Goal: Transaction & Acquisition: Book appointment/travel/reservation

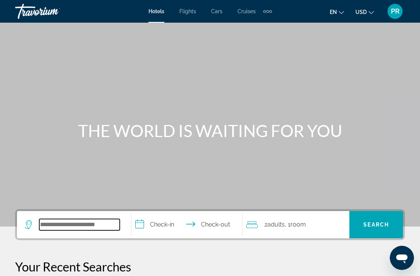
click at [45, 226] on input "Search hotel destination" at bounding box center [79, 224] width 80 height 11
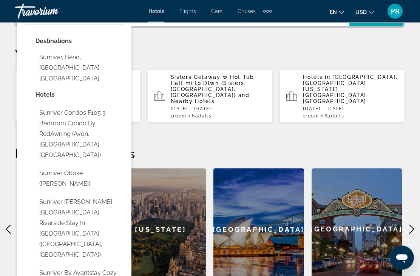
scroll to position [214, 0]
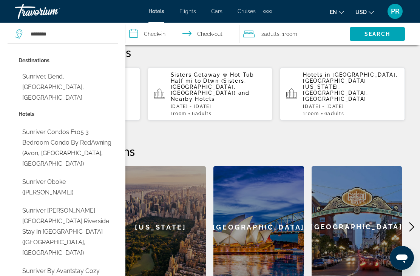
type input "**********"
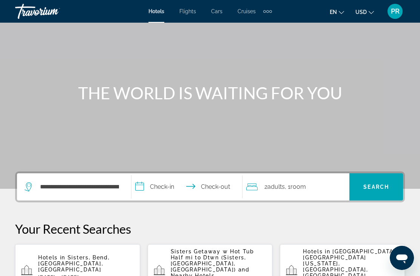
scroll to position [37, 0]
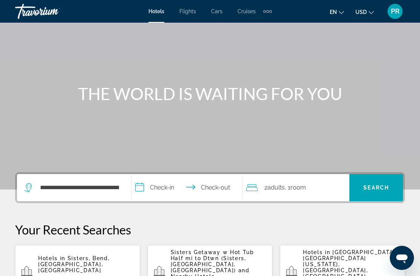
click at [163, 190] on input "**********" at bounding box center [188, 188] width 114 height 29
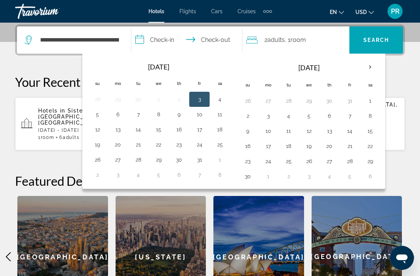
scroll to position [187, 0]
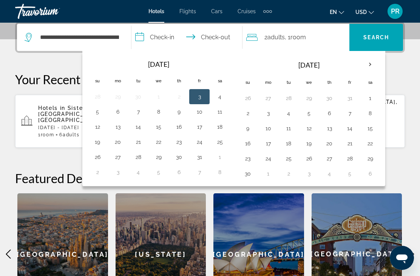
click at [331, 147] on button "20" at bounding box center [329, 143] width 12 height 11
click at [244, 163] on button "23" at bounding box center [248, 158] width 12 height 11
type input "**********"
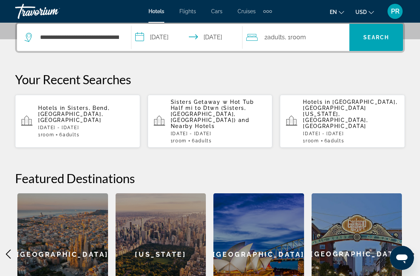
click at [301, 42] on span ", 1 Room rooms" at bounding box center [295, 37] width 21 height 11
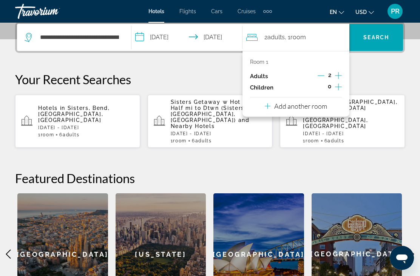
scroll to position [185, 0]
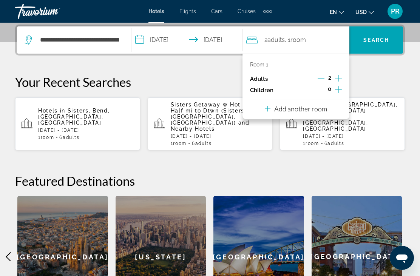
click at [338, 77] on icon "Increment adults" at bounding box center [338, 78] width 7 height 7
click at [340, 76] on icon "Increment adults" at bounding box center [338, 78] width 7 height 9
click at [341, 79] on icon "Increment adults" at bounding box center [338, 78] width 7 height 9
click at [389, 44] on span "Search" at bounding box center [376, 40] width 54 height 18
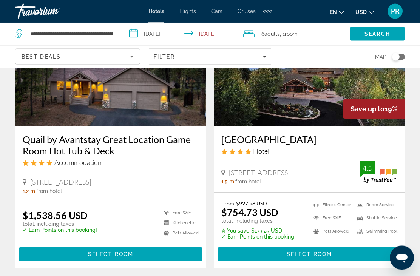
scroll to position [635, 0]
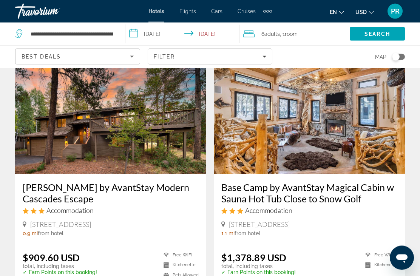
click at [88, 132] on img "Main content" at bounding box center [110, 114] width 191 height 121
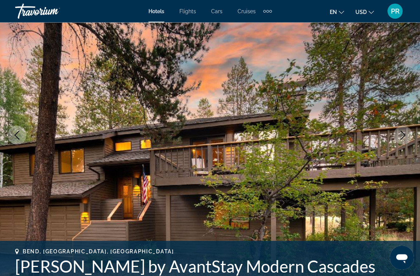
scroll to position [67, 0]
click at [399, 136] on icon "Next image" at bounding box center [402, 135] width 9 height 9
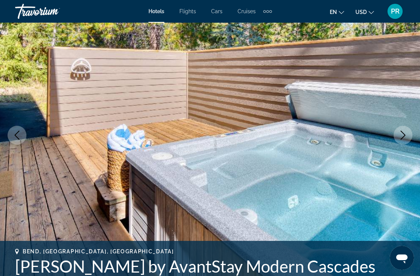
click at [396, 137] on button "Next image" at bounding box center [402, 135] width 19 height 19
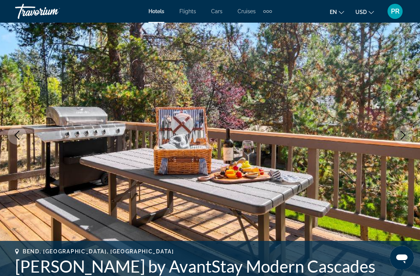
click at [398, 144] on img "Main content" at bounding box center [210, 135] width 420 height 359
click at [398, 140] on button "Next image" at bounding box center [402, 135] width 19 height 19
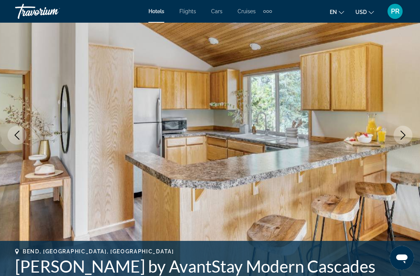
click at [396, 140] on button "Next image" at bounding box center [402, 135] width 19 height 19
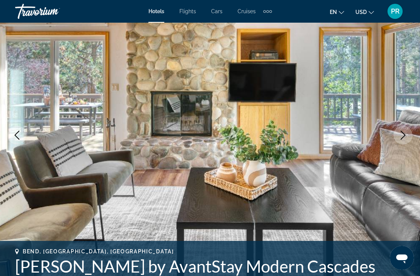
click at [398, 141] on button "Next image" at bounding box center [402, 135] width 19 height 19
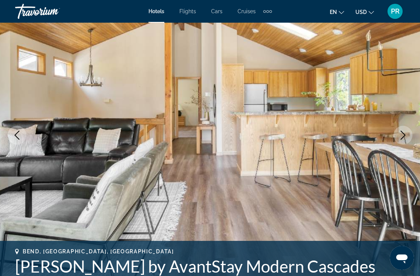
click at [398, 136] on button "Next image" at bounding box center [402, 135] width 19 height 19
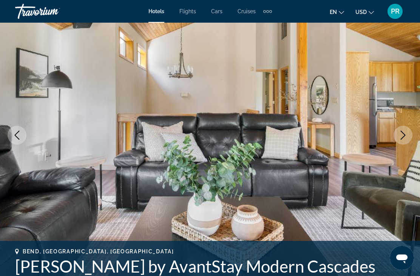
click at [398, 135] on button "Next image" at bounding box center [402, 135] width 19 height 19
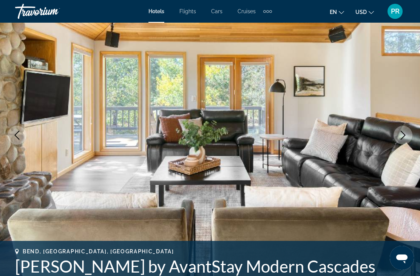
click at [399, 139] on icon "Next image" at bounding box center [402, 135] width 9 height 9
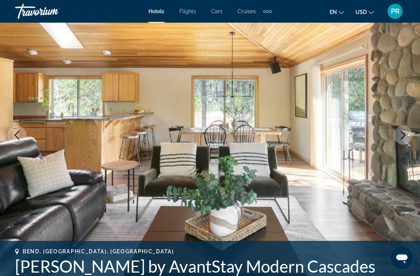
click at [398, 140] on button "Next image" at bounding box center [402, 135] width 19 height 19
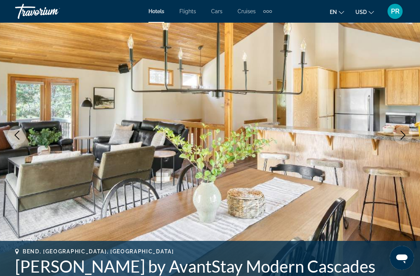
click at [398, 142] on button "Next image" at bounding box center [402, 135] width 19 height 19
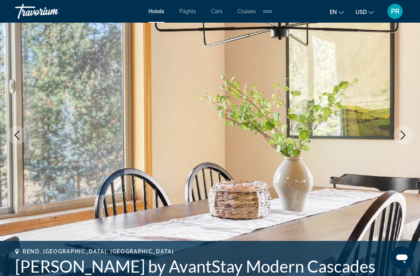
click at [397, 145] on img "Main content" at bounding box center [210, 135] width 420 height 359
click at [397, 137] on button "Next image" at bounding box center [402, 135] width 19 height 19
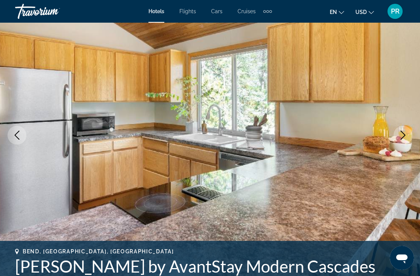
click at [395, 138] on button "Next image" at bounding box center [402, 135] width 19 height 19
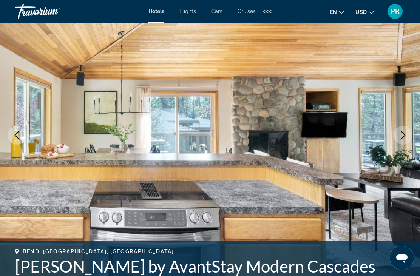
click at [396, 141] on button "Next image" at bounding box center [402, 135] width 19 height 19
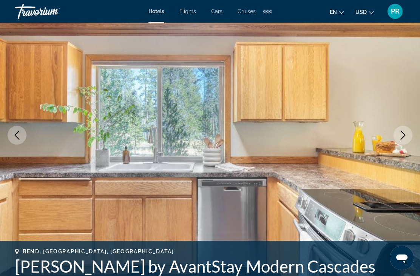
click at [395, 139] on button "Next image" at bounding box center [402, 135] width 19 height 19
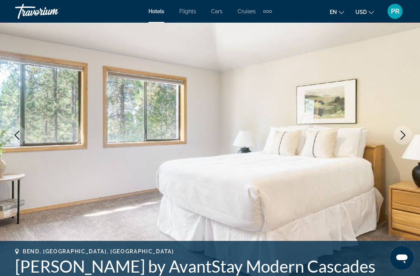
click at [395, 138] on button "Next image" at bounding box center [402, 135] width 19 height 19
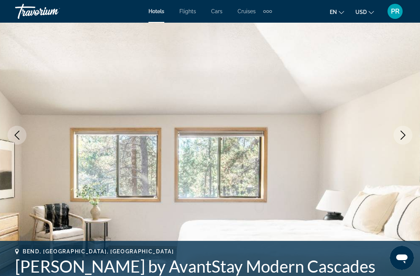
click at [395, 136] on button "Next image" at bounding box center [402, 135] width 19 height 19
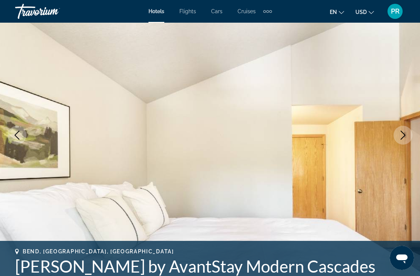
click at [394, 139] on button "Next image" at bounding box center [402, 135] width 19 height 19
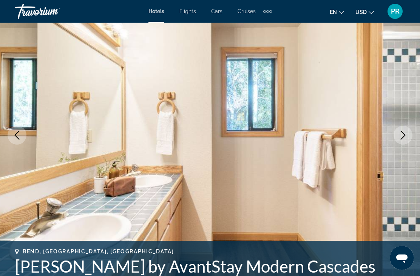
click at [394, 139] on button "Next image" at bounding box center [402, 135] width 19 height 19
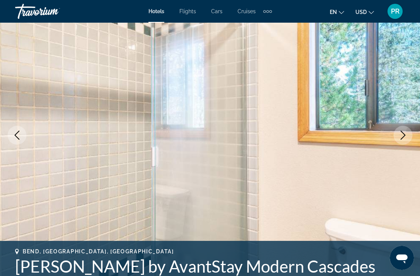
click at [395, 137] on button "Next image" at bounding box center [402, 135] width 19 height 19
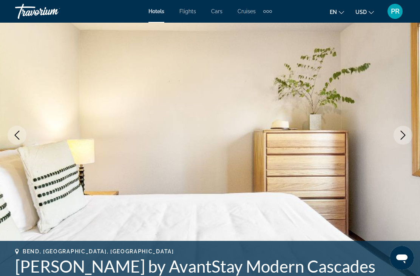
click at [394, 136] on button "Next image" at bounding box center [402, 135] width 19 height 19
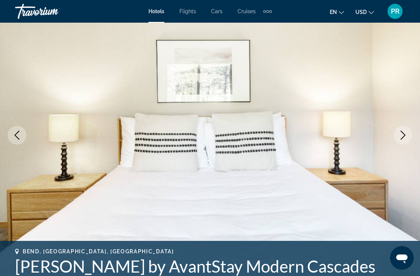
click at [395, 136] on button "Next image" at bounding box center [402, 135] width 19 height 19
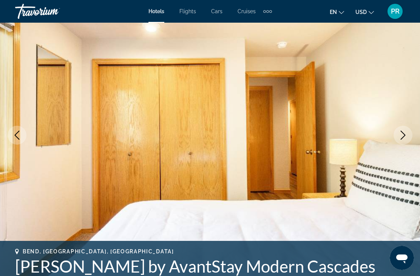
click at [392, 139] on img "Main content" at bounding box center [210, 135] width 420 height 359
click at [393, 143] on img "Main content" at bounding box center [210, 135] width 420 height 359
click at [396, 136] on button "Next image" at bounding box center [402, 135] width 19 height 19
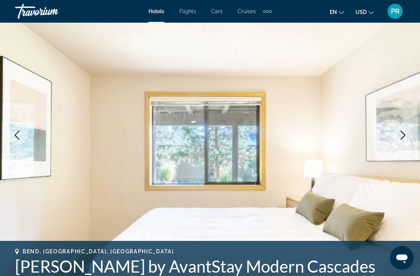
click at [393, 140] on img "Main content" at bounding box center [210, 135] width 420 height 359
click at [393, 145] on img "Main content" at bounding box center [210, 135] width 420 height 359
click at [395, 143] on img "Main content" at bounding box center [210, 135] width 420 height 359
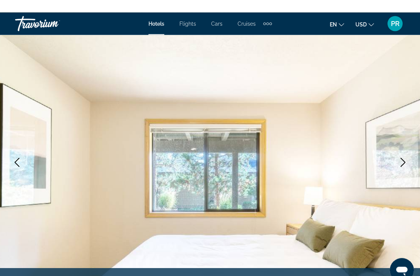
scroll to position [0, 0]
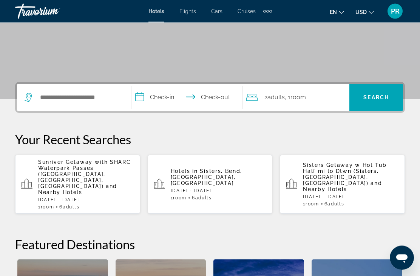
scroll to position [128, 0]
click at [49, 88] on div "Search widget" at bounding box center [74, 96] width 99 height 27
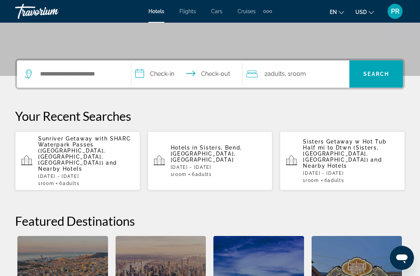
scroll to position [184, 0]
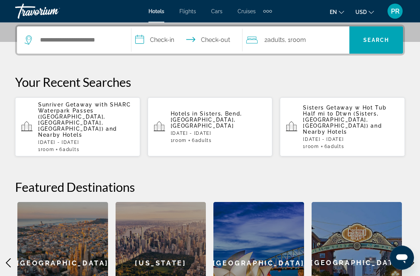
click at [354, 123] on span "and Nearby Hotels" at bounding box center [342, 129] width 79 height 12
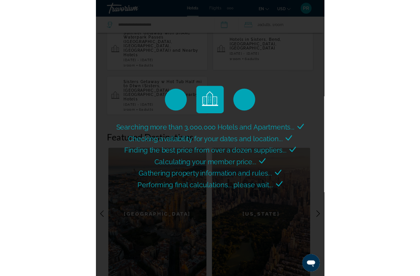
scroll to position [309, 0]
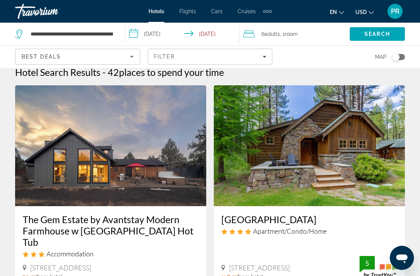
scroll to position [9, 0]
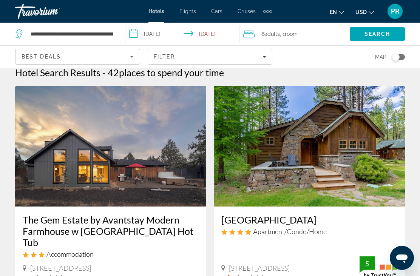
click at [336, 139] on img "Main content" at bounding box center [309, 146] width 191 height 121
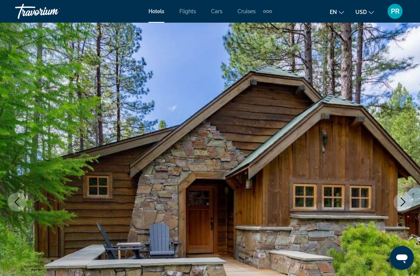
click at [293, 222] on img "Main content" at bounding box center [210, 202] width 420 height 359
click at [348, 107] on img "Main content" at bounding box center [210, 202] width 420 height 359
click at [404, 202] on icon "Next image" at bounding box center [402, 201] width 9 height 9
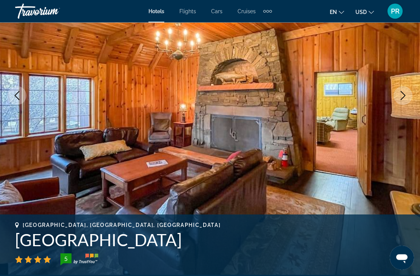
scroll to position [106, 0]
click at [401, 96] on icon "Next image" at bounding box center [402, 95] width 9 height 9
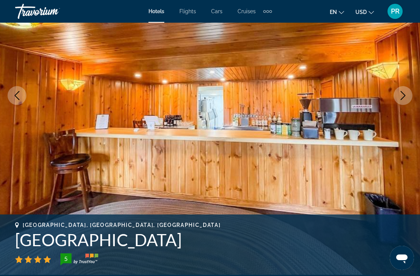
click at [404, 102] on button "Next image" at bounding box center [402, 95] width 19 height 19
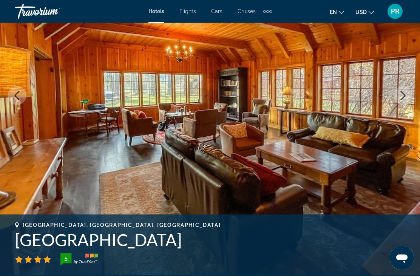
click at [398, 104] on img "Main content" at bounding box center [210, 95] width 420 height 359
click at [402, 107] on img "Main content" at bounding box center [210, 95] width 420 height 359
click at [399, 102] on button "Next image" at bounding box center [402, 95] width 19 height 19
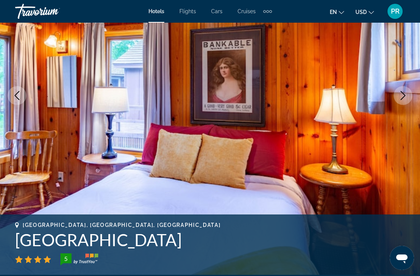
click at [399, 97] on icon "Next image" at bounding box center [402, 95] width 9 height 9
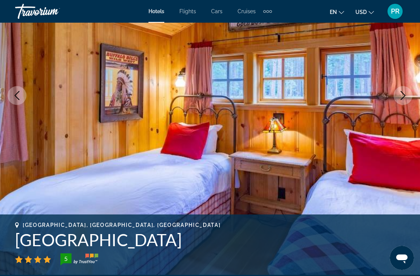
click at [400, 98] on icon "Next image" at bounding box center [402, 95] width 9 height 9
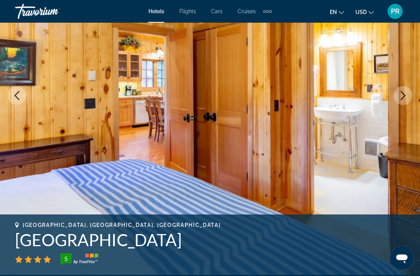
click at [396, 99] on button "Next image" at bounding box center [402, 95] width 19 height 19
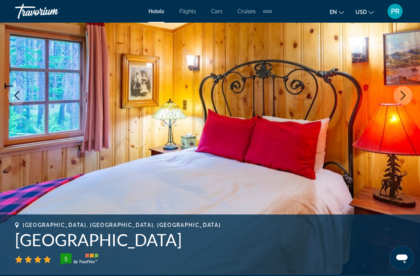
click at [395, 99] on button "Next image" at bounding box center [402, 95] width 19 height 19
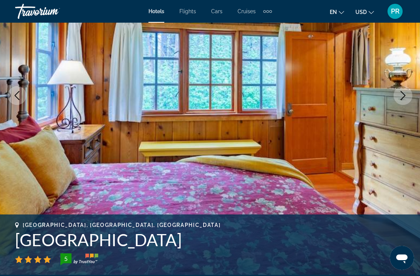
click at [395, 99] on button "Next image" at bounding box center [402, 95] width 19 height 19
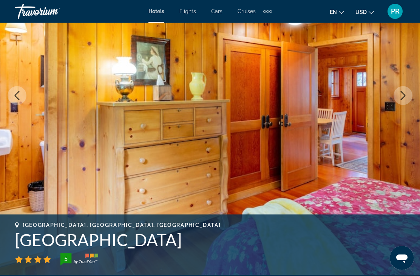
click at [395, 97] on button "Next image" at bounding box center [402, 95] width 19 height 19
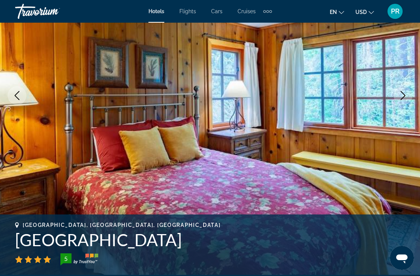
click at [396, 97] on button "Next image" at bounding box center [402, 95] width 19 height 19
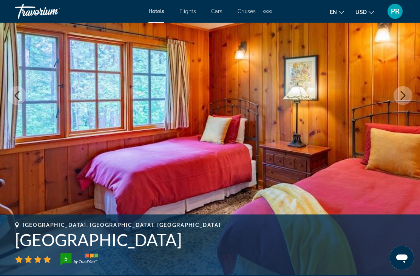
click at [399, 95] on icon "Next image" at bounding box center [402, 95] width 9 height 9
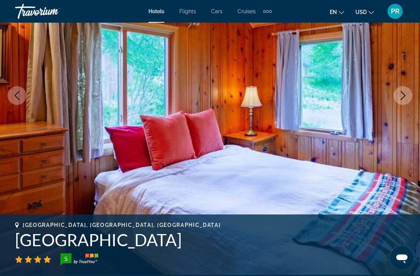
click at [396, 96] on button "Next image" at bounding box center [402, 95] width 19 height 19
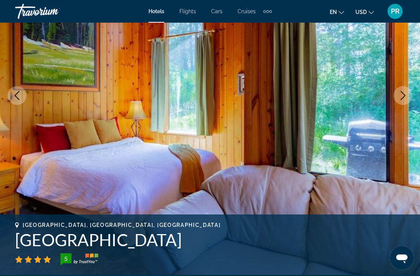
click at [396, 96] on button "Next image" at bounding box center [402, 95] width 19 height 19
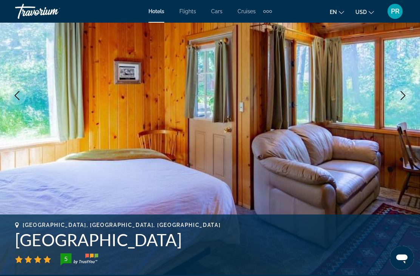
click at [395, 98] on button "Next image" at bounding box center [402, 95] width 19 height 19
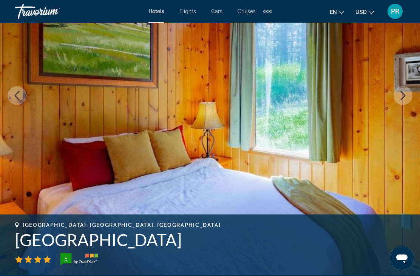
click at [398, 98] on icon "Next image" at bounding box center [402, 95] width 9 height 9
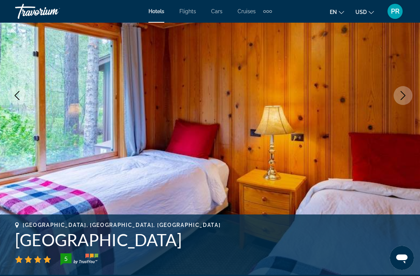
click at [394, 99] on button "Next image" at bounding box center [402, 95] width 19 height 19
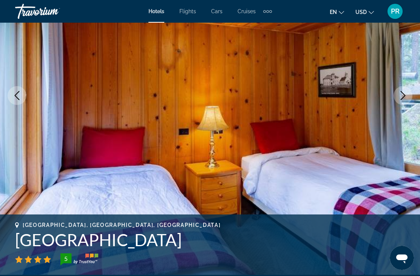
click at [397, 100] on button "Next image" at bounding box center [402, 95] width 19 height 19
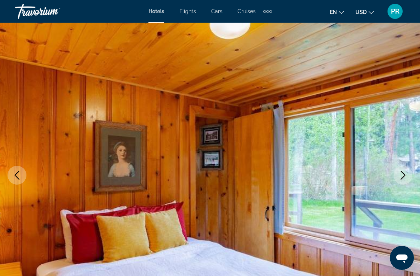
scroll to position [0, 0]
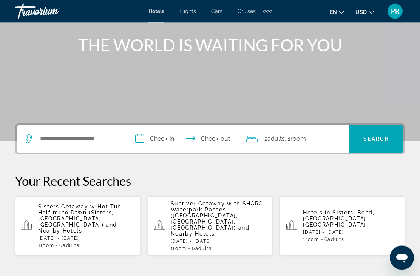
scroll to position [86, 0]
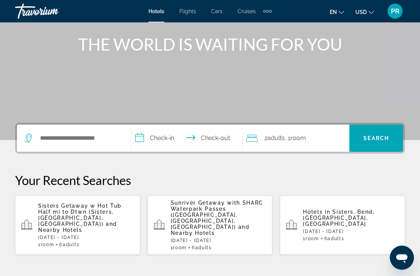
click at [185, 218] on div "Sunriver Getaway with SHARC Waterpark Passes (Sunriver, OR, US) and Nearby Hote…" at bounding box center [219, 225] width 96 height 51
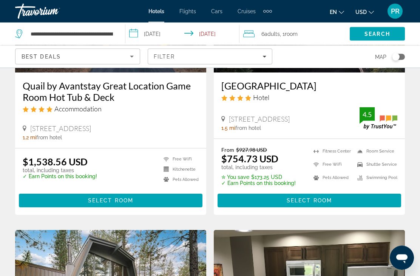
scroll to position [688, 0]
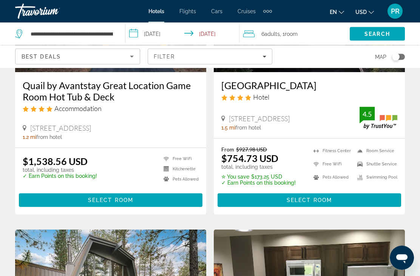
click at [351, 199] on span "Main content" at bounding box center [308, 200] width 183 height 18
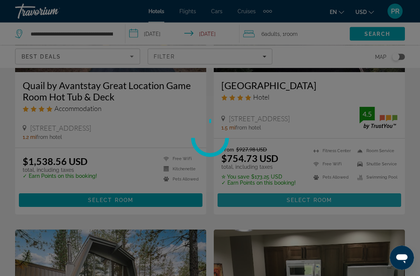
scroll to position [688, 0]
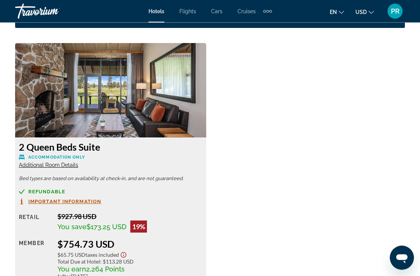
scroll to position [1158, 0]
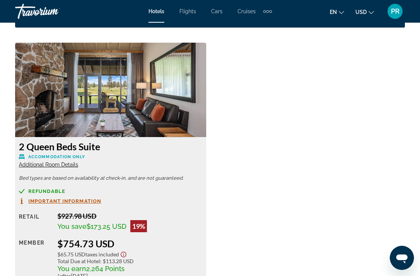
click at [38, 199] on span "Important Information" at bounding box center [64, 201] width 73 height 5
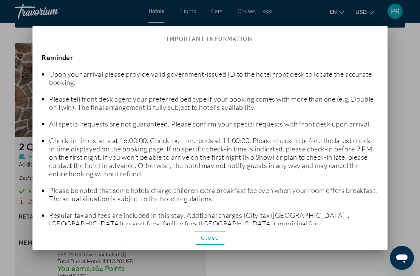
scroll to position [0, 0]
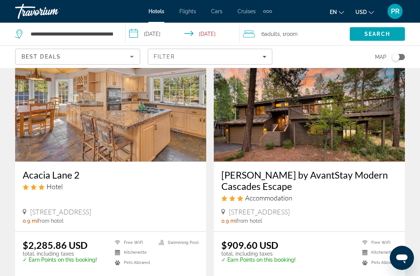
scroll to position [334, 0]
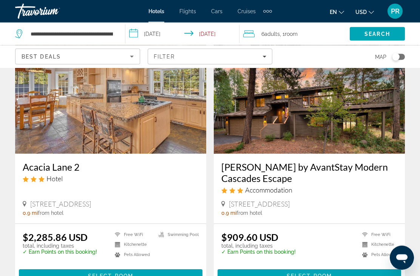
click at [245, 253] on p "✓ Earn Points on this booking!" at bounding box center [258, 252] width 74 height 6
click at [285, 260] on div "$909.60 USD total, including taxes ✓ Earn Points on this booking!" at bounding box center [258, 247] width 74 height 30
click at [286, 252] on p "✓ Earn Points on this booking!" at bounding box center [258, 252] width 74 height 6
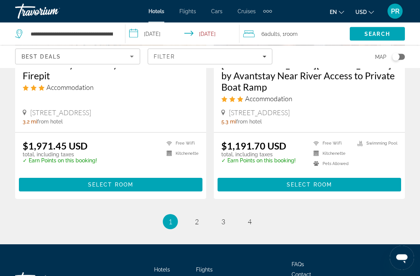
scroll to position [1541, 0]
click at [194, 215] on link "page 2" at bounding box center [196, 221] width 13 height 13
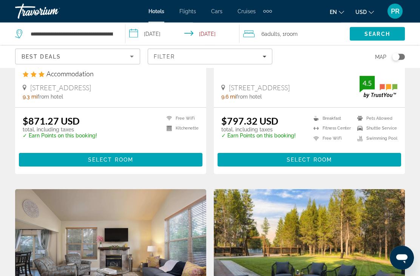
scroll to position [30, 0]
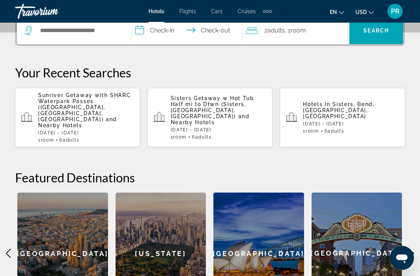
scroll to position [193, 0]
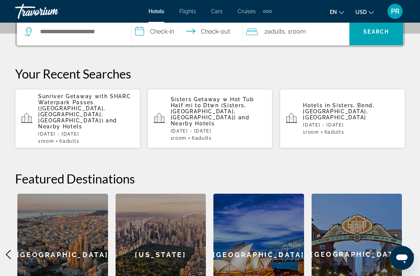
click at [351, 102] on span "Sisters, Bend, [GEOGRAPHIC_DATA], [GEOGRAPHIC_DATA]" at bounding box center [338, 111] width 71 height 18
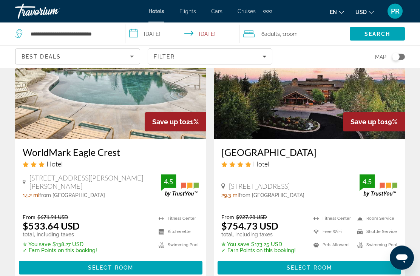
scroll to position [77, 0]
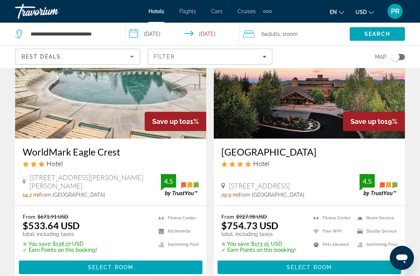
click at [372, 137] on img "Main content" at bounding box center [309, 78] width 191 height 121
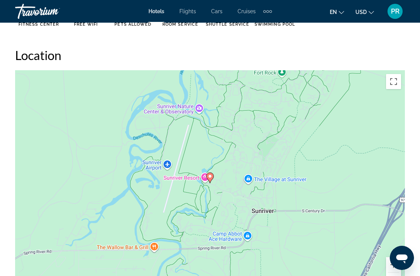
scroll to position [817, 0]
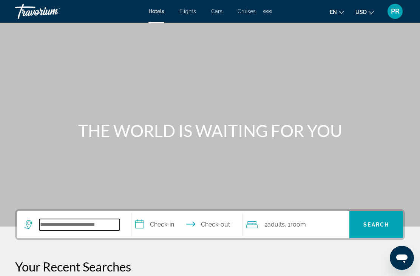
click at [52, 225] on input "Search hotel destination" at bounding box center [79, 224] width 80 height 11
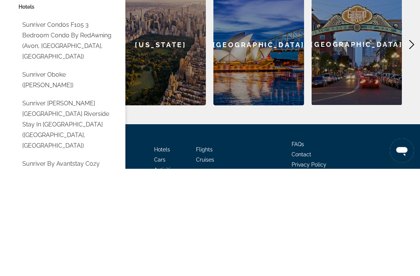
scroll to position [296, 0]
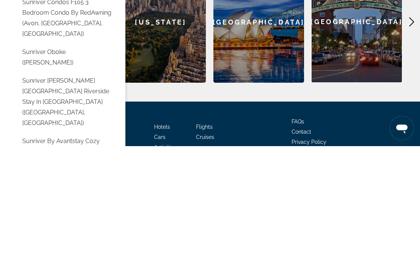
type input "**********"
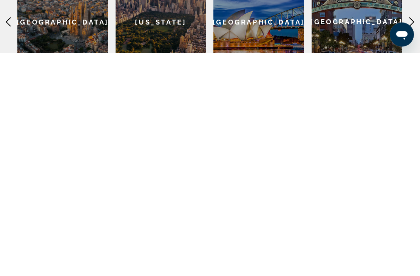
scroll to position [151, 0]
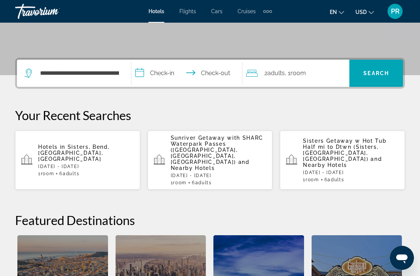
click at [381, 76] on span "Search" at bounding box center [376, 73] width 26 height 6
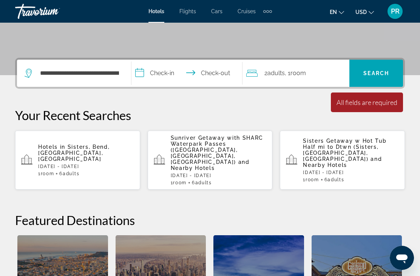
click at [319, 72] on div "2 Adult Adults , 1 Room rooms" at bounding box center [297, 73] width 103 height 11
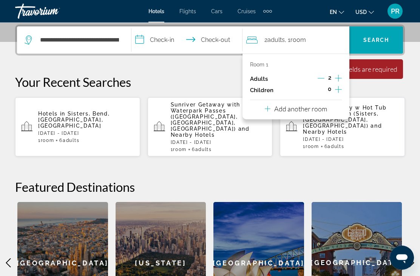
click at [341, 78] on icon "Increment adults" at bounding box center [338, 78] width 7 height 7
click at [339, 77] on icon "Increment adults" at bounding box center [338, 78] width 7 height 9
click at [341, 77] on icon "Increment adults" at bounding box center [338, 78] width 7 height 9
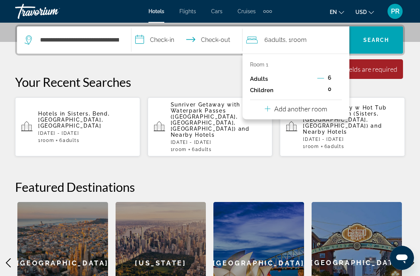
click at [159, 37] on input "**********" at bounding box center [188, 40] width 114 height 29
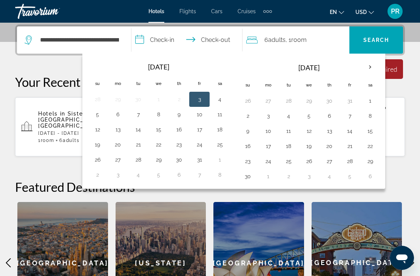
click at [334, 143] on button "20" at bounding box center [329, 146] width 12 height 11
click at [248, 161] on button "23" at bounding box center [248, 161] width 12 height 11
type input "**********"
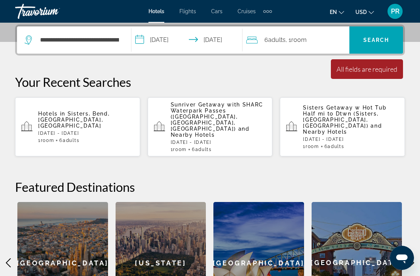
click at [375, 48] on span "Search" at bounding box center [376, 40] width 54 height 18
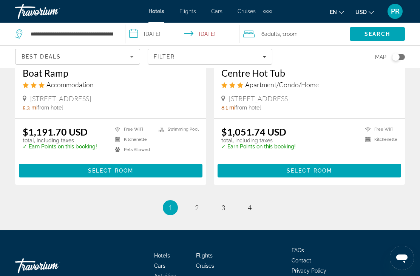
scroll to position [1570, 0]
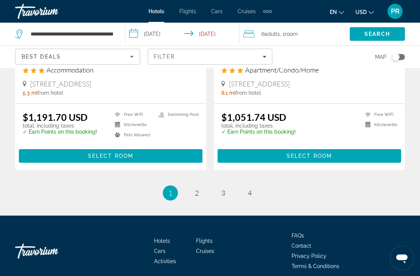
click at [389, 147] on span "Main content" at bounding box center [308, 156] width 183 height 18
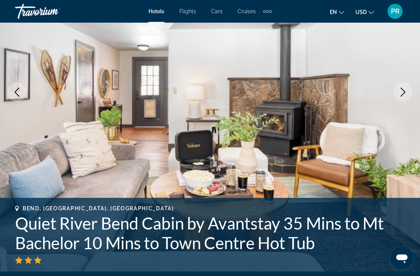
scroll to position [109, 0]
click at [400, 93] on icon "Next image" at bounding box center [402, 92] width 9 height 9
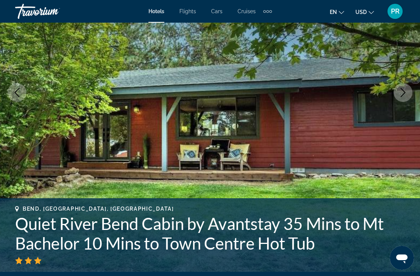
click at [404, 95] on icon "Next image" at bounding box center [402, 92] width 9 height 9
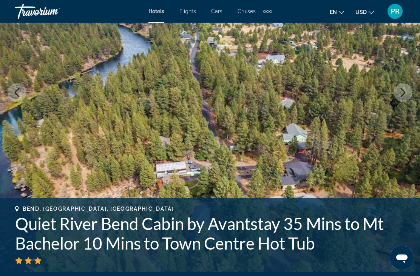
click at [402, 95] on icon "Next image" at bounding box center [402, 92] width 9 height 9
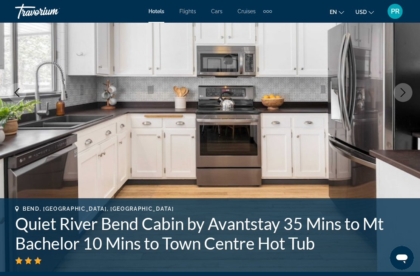
click at [401, 98] on button "Next image" at bounding box center [402, 92] width 19 height 19
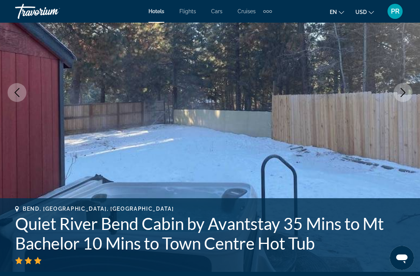
click at [404, 95] on icon "Next image" at bounding box center [402, 92] width 9 height 9
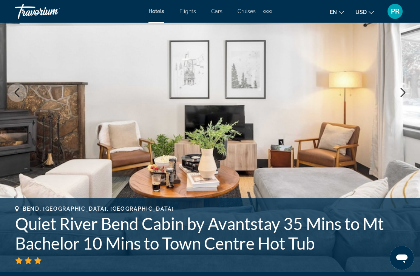
click at [395, 94] on button "Next image" at bounding box center [402, 92] width 19 height 19
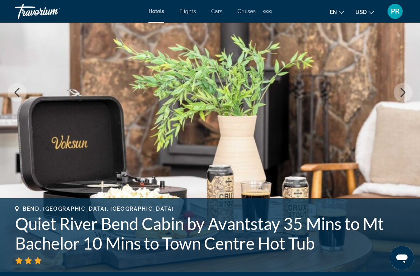
click at [398, 96] on icon "Next image" at bounding box center [402, 92] width 9 height 9
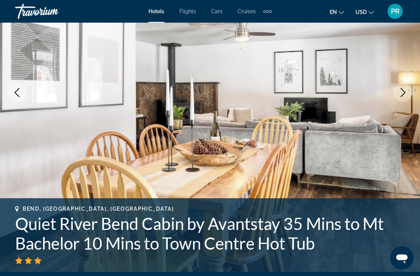
click at [397, 97] on button "Next image" at bounding box center [402, 92] width 19 height 19
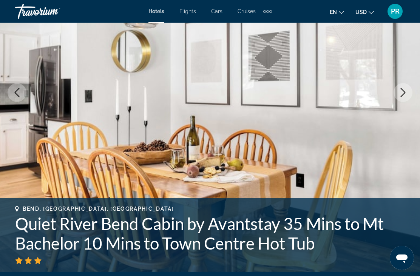
click at [396, 97] on button "Next image" at bounding box center [402, 92] width 19 height 19
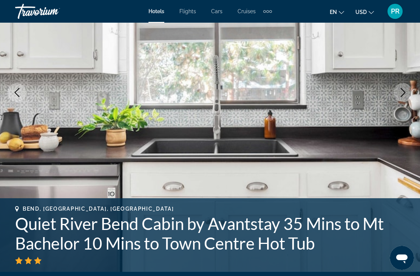
click at [394, 96] on button "Next image" at bounding box center [402, 92] width 19 height 19
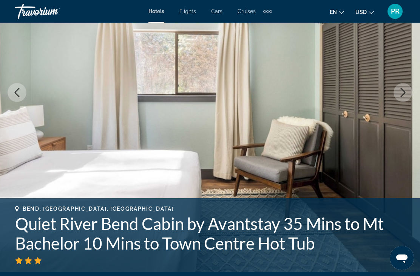
click at [396, 99] on img "Main content" at bounding box center [210, 92] width 420 height 359
click at [396, 99] on button "Next image" at bounding box center [402, 92] width 19 height 19
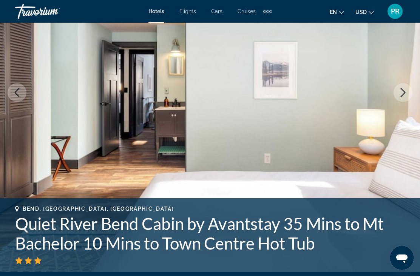
click at [395, 99] on img "Main content" at bounding box center [210, 92] width 420 height 359
click at [399, 101] on button "Next image" at bounding box center [402, 92] width 19 height 19
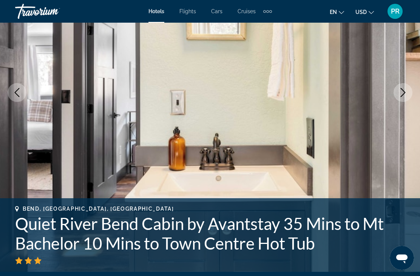
click at [398, 103] on img "Main content" at bounding box center [210, 92] width 420 height 359
click at [400, 102] on img "Main content" at bounding box center [210, 92] width 420 height 359
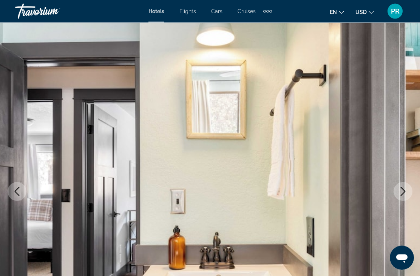
scroll to position [0, 0]
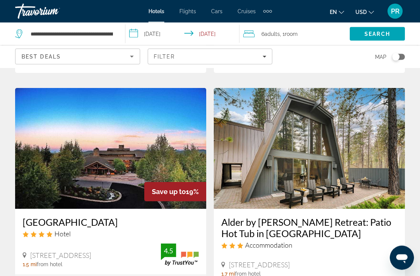
scroll to position [824, 0]
click at [369, 154] on img "Main content" at bounding box center [309, 148] width 191 height 121
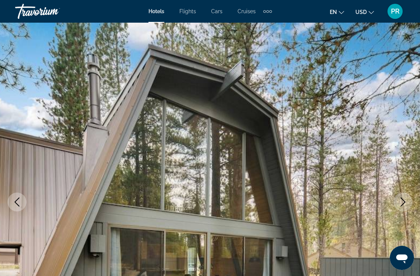
click at [402, 198] on icon "Next image" at bounding box center [402, 201] width 9 height 9
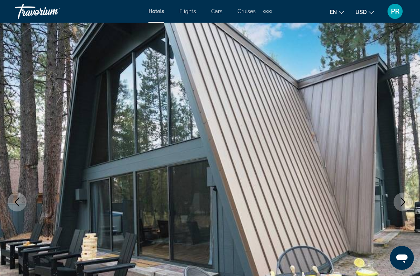
click at [41, 131] on img "Main content" at bounding box center [210, 202] width 420 height 359
click at [404, 202] on icon "Next image" at bounding box center [402, 201] width 9 height 9
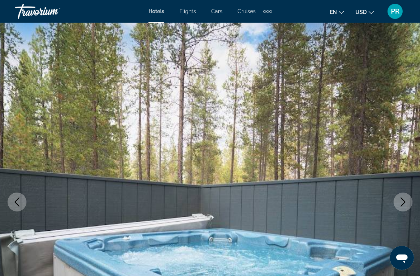
click at [404, 200] on icon "Next image" at bounding box center [402, 201] width 9 height 9
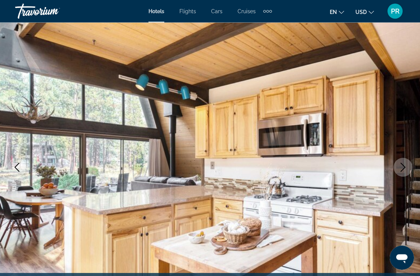
scroll to position [36, 0]
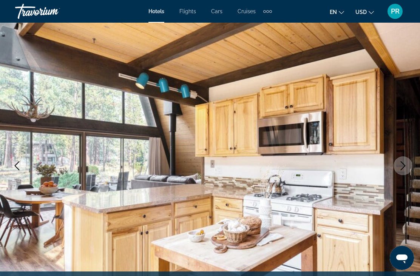
click at [400, 162] on icon "Next image" at bounding box center [402, 165] width 9 height 9
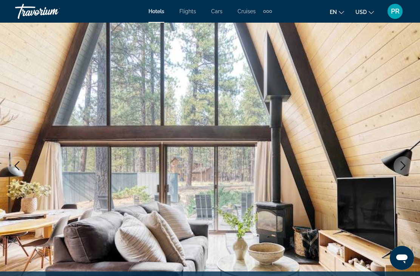
click at [402, 166] on icon "Next image" at bounding box center [402, 165] width 9 height 9
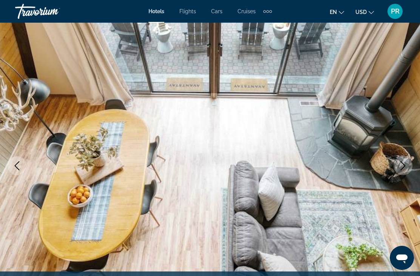
click at [404, 167] on icon "Next image" at bounding box center [402, 165] width 9 height 9
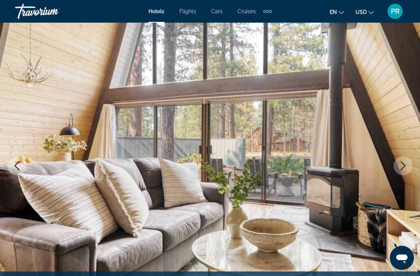
click at [403, 168] on icon "Next image" at bounding box center [403, 165] width 5 height 9
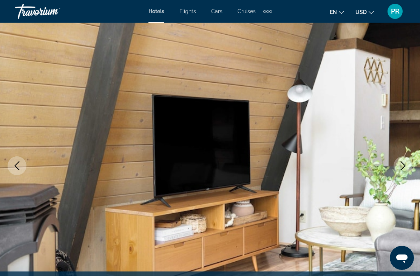
click at [402, 167] on icon "Next image" at bounding box center [402, 165] width 9 height 9
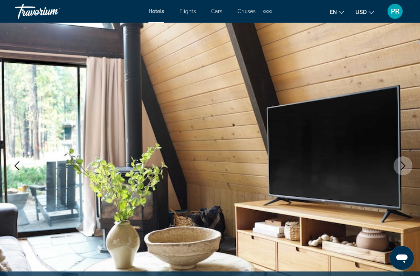
click at [403, 165] on icon "Next image" at bounding box center [402, 165] width 9 height 9
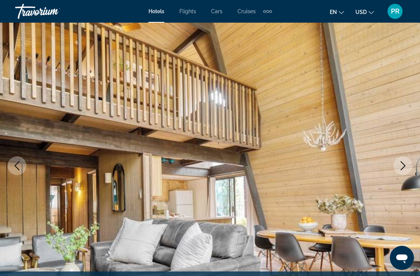
click at [402, 166] on icon "Next image" at bounding box center [402, 165] width 9 height 9
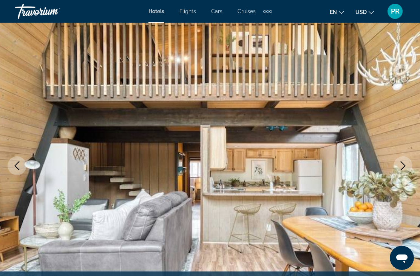
click at [404, 166] on icon "Next image" at bounding box center [402, 165] width 9 height 9
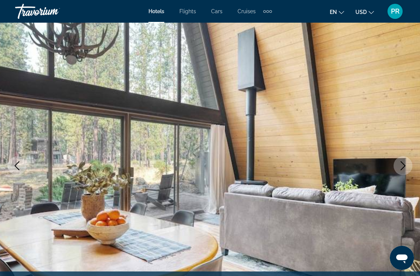
click at [403, 165] on icon "Next image" at bounding box center [402, 165] width 9 height 9
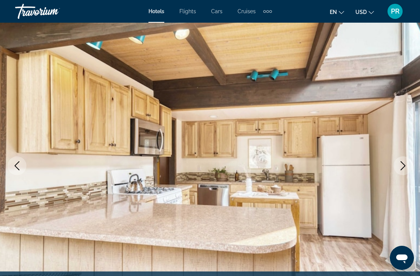
click at [404, 166] on icon "Next image" at bounding box center [402, 165] width 9 height 9
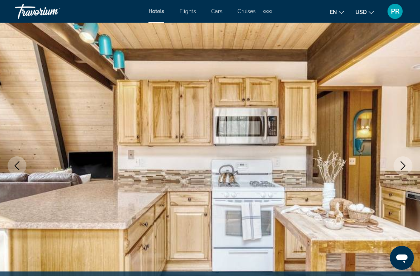
click at [404, 166] on icon "Next image" at bounding box center [402, 165] width 9 height 9
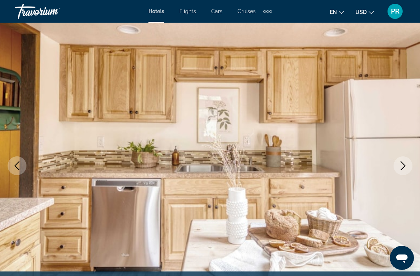
click at [402, 167] on icon "Next image" at bounding box center [402, 165] width 9 height 9
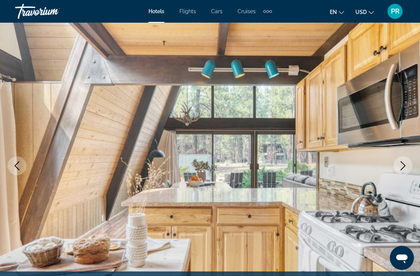
click at [401, 163] on icon "Next image" at bounding box center [402, 165] width 9 height 9
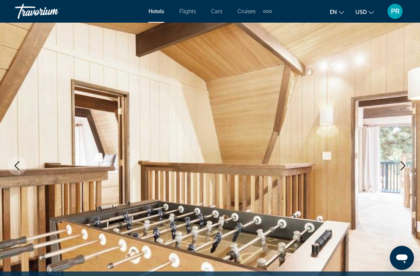
click at [401, 160] on button "Next image" at bounding box center [402, 165] width 19 height 19
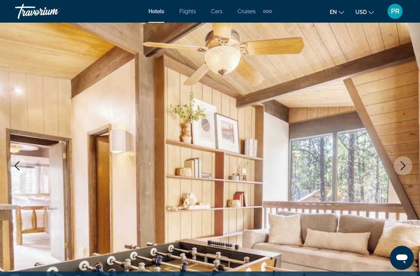
click at [400, 158] on button "Next image" at bounding box center [402, 165] width 19 height 19
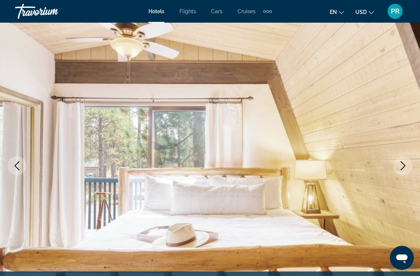
click at [400, 169] on icon "Next image" at bounding box center [402, 165] width 9 height 9
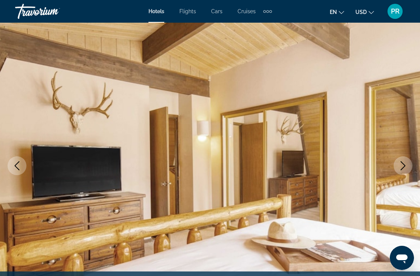
click at [399, 164] on icon "Next image" at bounding box center [402, 165] width 9 height 9
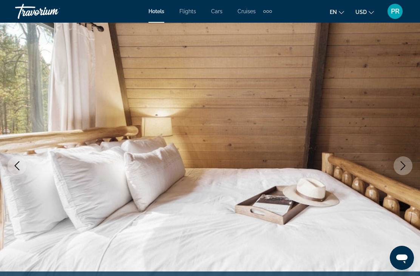
click at [400, 167] on icon "Next image" at bounding box center [402, 165] width 9 height 9
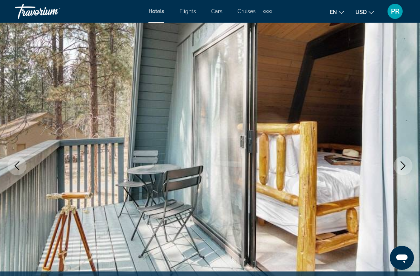
click at [400, 168] on icon "Next image" at bounding box center [402, 165] width 9 height 9
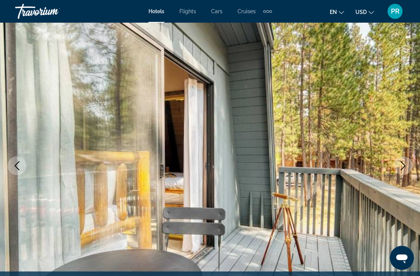
click at [401, 171] on button "Next image" at bounding box center [402, 165] width 19 height 19
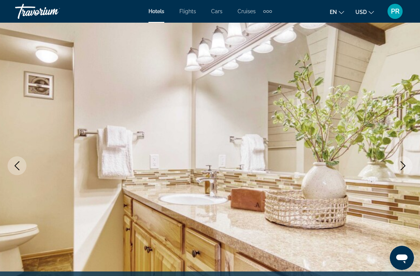
click at [400, 170] on button "Next image" at bounding box center [402, 165] width 19 height 19
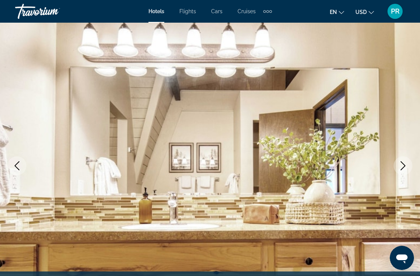
click at [401, 168] on icon "Next image" at bounding box center [402, 165] width 9 height 9
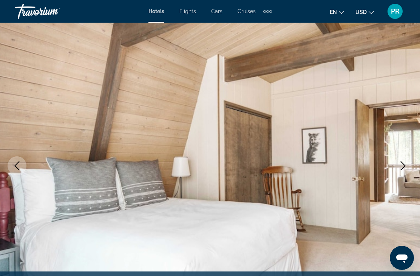
click at [401, 165] on icon "Next image" at bounding box center [402, 165] width 9 height 9
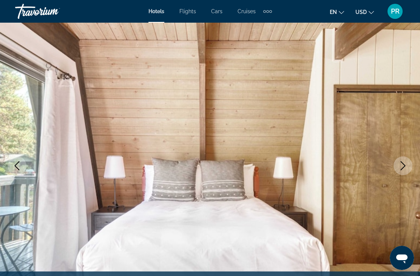
click at [400, 166] on icon "Next image" at bounding box center [402, 165] width 9 height 9
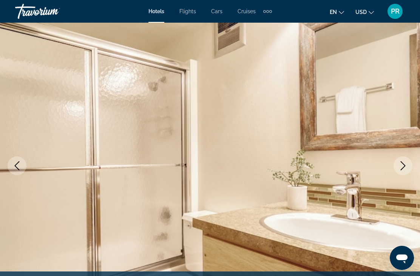
click at [401, 170] on icon "Next image" at bounding box center [402, 165] width 9 height 9
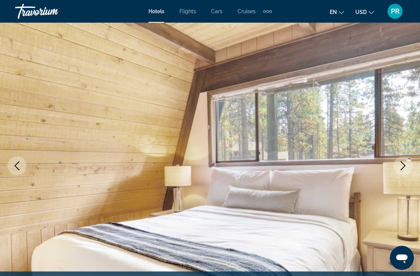
click at [402, 168] on icon "Next image" at bounding box center [402, 165] width 9 height 9
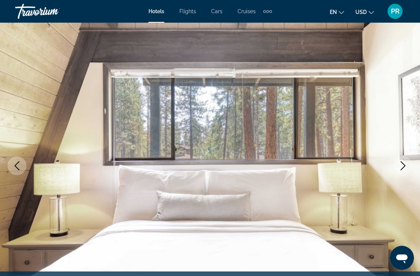
click at [401, 173] on button "Next image" at bounding box center [402, 165] width 19 height 19
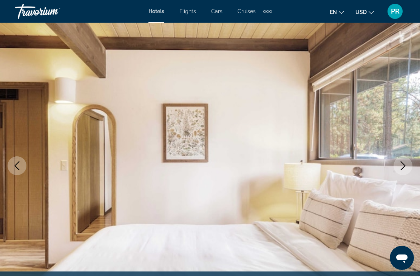
click at [401, 173] on button "Next image" at bounding box center [402, 165] width 19 height 19
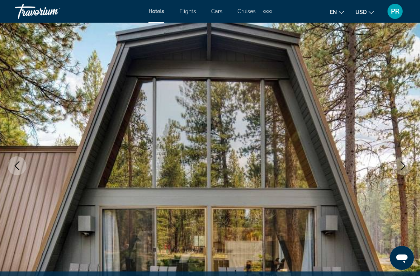
click at [402, 171] on button "Next image" at bounding box center [402, 165] width 19 height 19
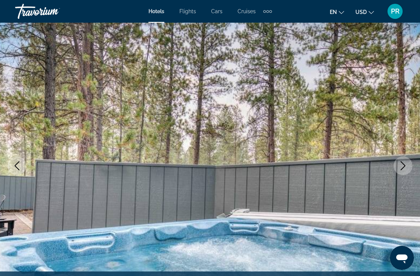
click at [402, 173] on button "Next image" at bounding box center [402, 165] width 19 height 19
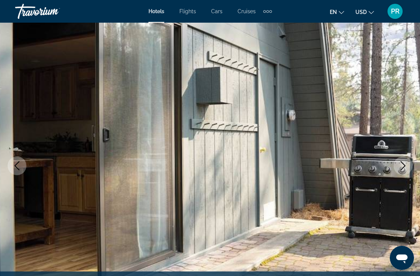
click at [401, 174] on button "Next image" at bounding box center [402, 165] width 19 height 19
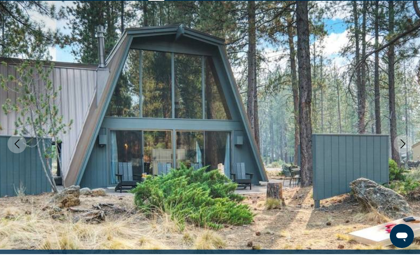
scroll to position [60, 0]
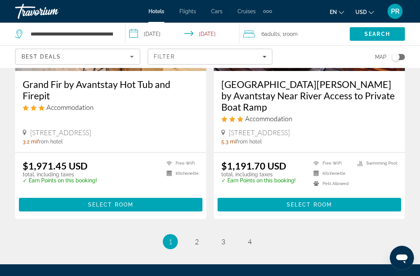
scroll to position [1558, 0]
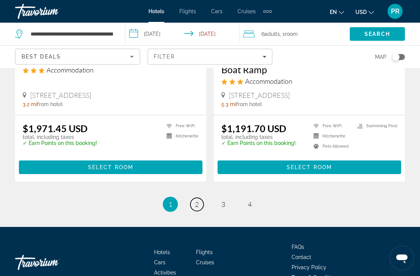
click at [202, 198] on link "page 2" at bounding box center [196, 204] width 13 height 13
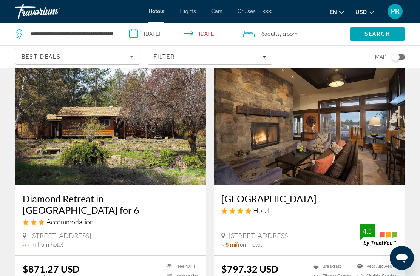
scroll to position [29, 0]
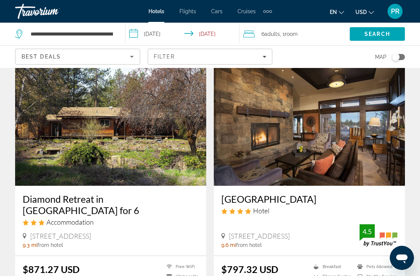
click at [62, 137] on img "Main content" at bounding box center [110, 125] width 191 height 121
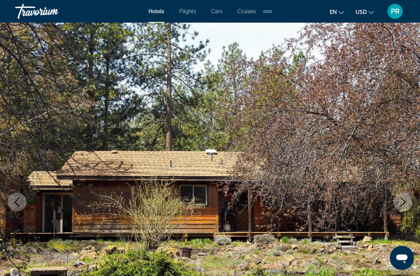
click at [402, 203] on icon "Next image" at bounding box center [402, 201] width 9 height 9
click at [399, 203] on icon "Next image" at bounding box center [402, 201] width 9 height 9
click at [402, 205] on icon "Next image" at bounding box center [403, 201] width 5 height 9
click at [402, 203] on icon "Next image" at bounding box center [402, 201] width 9 height 9
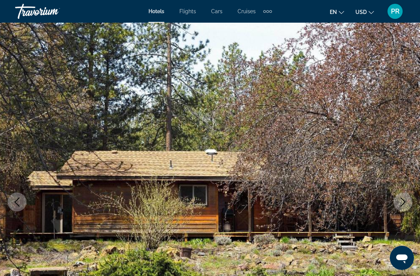
click at [18, 197] on icon "Previous image" at bounding box center [16, 201] width 9 height 9
click at [401, 198] on icon "Next image" at bounding box center [402, 201] width 9 height 9
click at [403, 197] on button "Next image" at bounding box center [402, 202] width 19 height 19
click at [20, 207] on button "Previous image" at bounding box center [17, 202] width 19 height 19
click at [403, 198] on icon "Next image" at bounding box center [402, 201] width 9 height 9
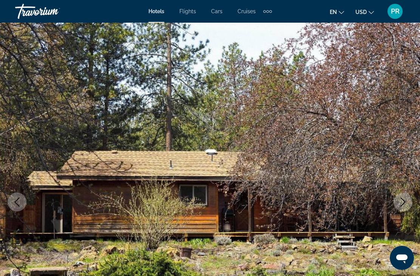
click at [17, 205] on icon "Previous image" at bounding box center [16, 201] width 9 height 9
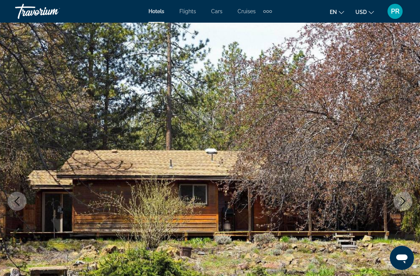
click at [405, 200] on icon "Next image" at bounding box center [402, 201] width 9 height 9
click at [403, 209] on button "Next image" at bounding box center [402, 201] width 19 height 19
click at [398, 209] on button "Next image" at bounding box center [402, 201] width 19 height 19
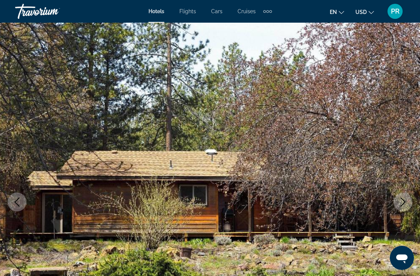
click at [404, 200] on icon "Next image" at bounding box center [402, 201] width 9 height 9
click at [400, 201] on icon "Next image" at bounding box center [402, 201] width 9 height 9
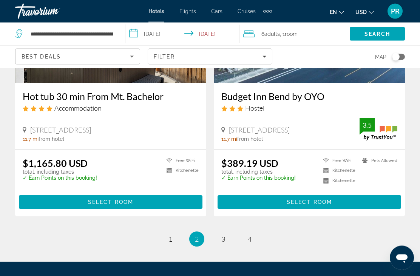
scroll to position [1513, 0]
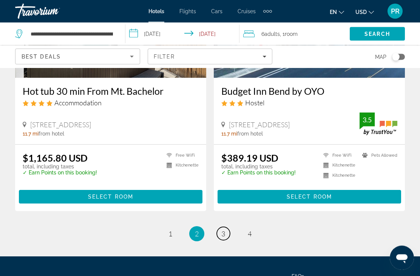
click at [220, 227] on link "page 3" at bounding box center [223, 233] width 13 height 13
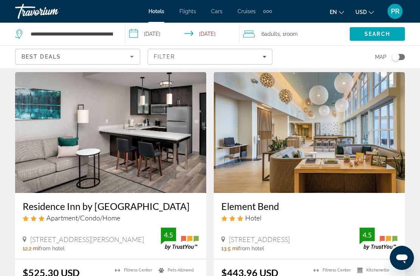
scroll to position [294, 0]
click at [49, 128] on img "Main content" at bounding box center [110, 132] width 191 height 121
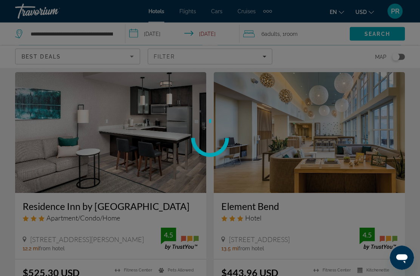
scroll to position [295, 0]
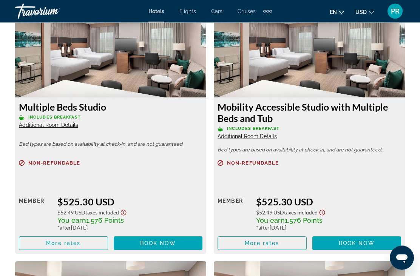
scroll to position [1201, 0]
